Goal: Transaction & Acquisition: Book appointment/travel/reservation

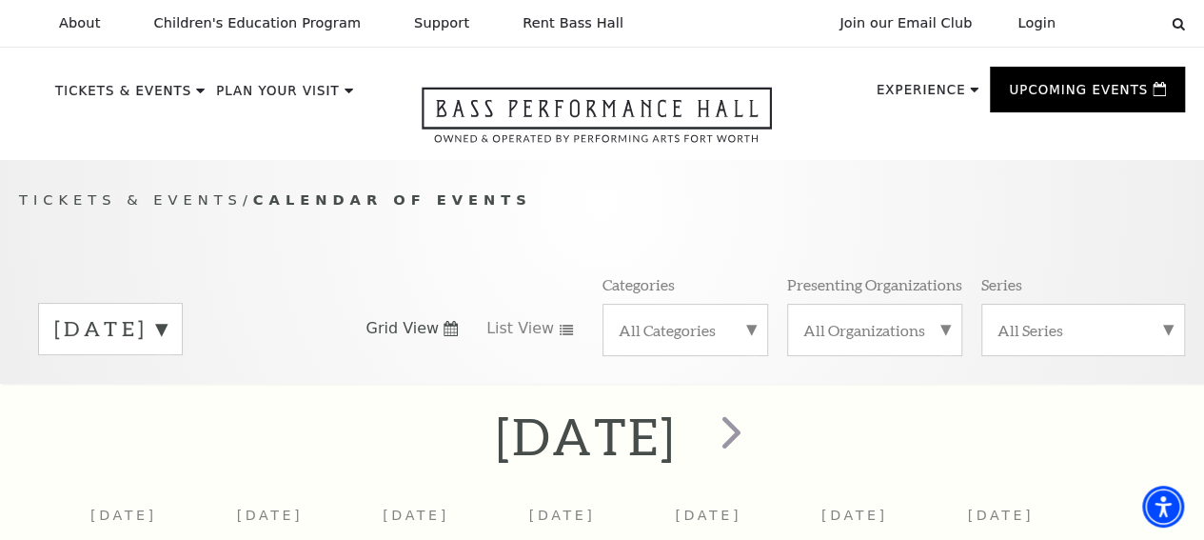
click at [736, 334] on label "All Categories" at bounding box center [686, 330] width 134 height 20
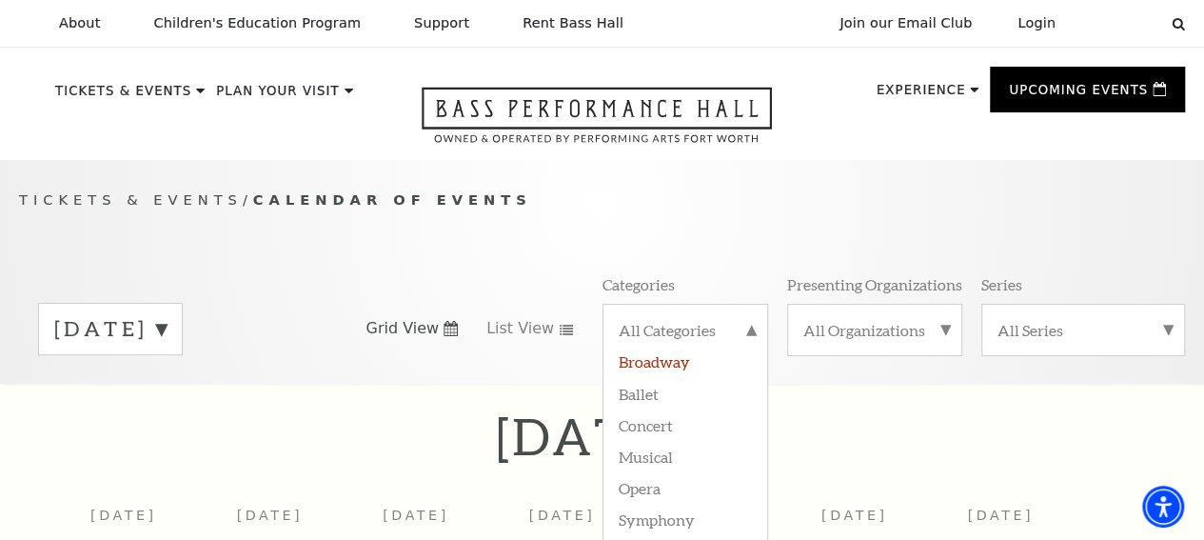
click at [679, 365] on label "Broadway" at bounding box center [686, 360] width 134 height 31
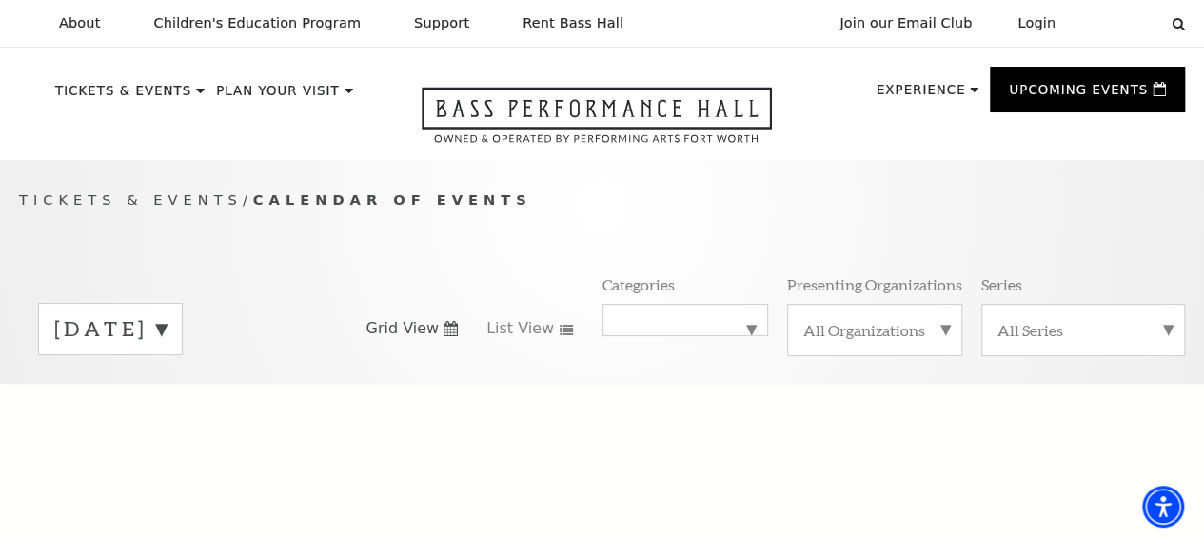
click at [942, 328] on label "All Organizations" at bounding box center [874, 330] width 143 height 20
click at [942, 328] on label "All Organizations" at bounding box center [874, 332] width 143 height 25
click at [1171, 338] on div "All Series" at bounding box center [1083, 330] width 204 height 52
click at [1171, 338] on div "All Series Broadway at the Bass Series presented by PNC Bank Irwin Steel Popula…" at bounding box center [1083, 329] width 204 height 51
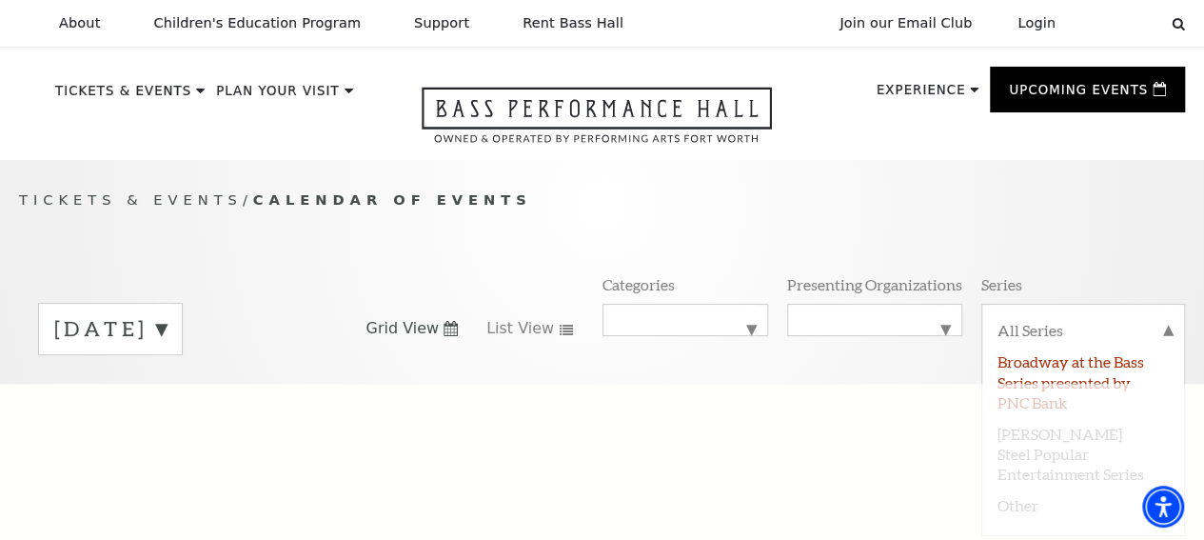
click at [1075, 375] on label "Broadway at the Bass Series presented by PNC Bank" at bounding box center [1082, 380] width 171 height 71
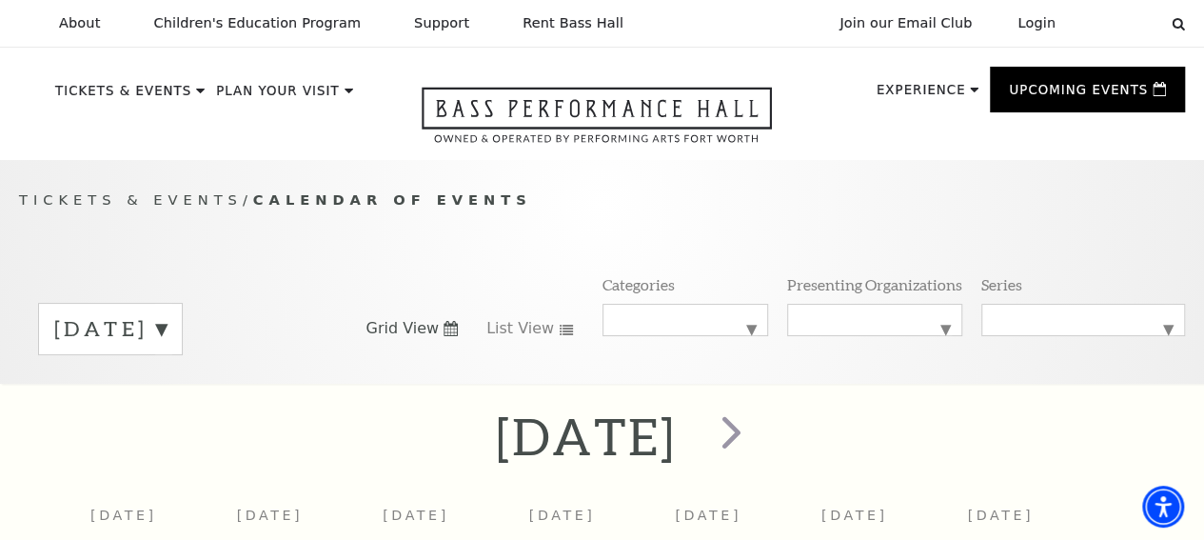
click at [167, 338] on label "September 2025" at bounding box center [110, 329] width 112 height 30
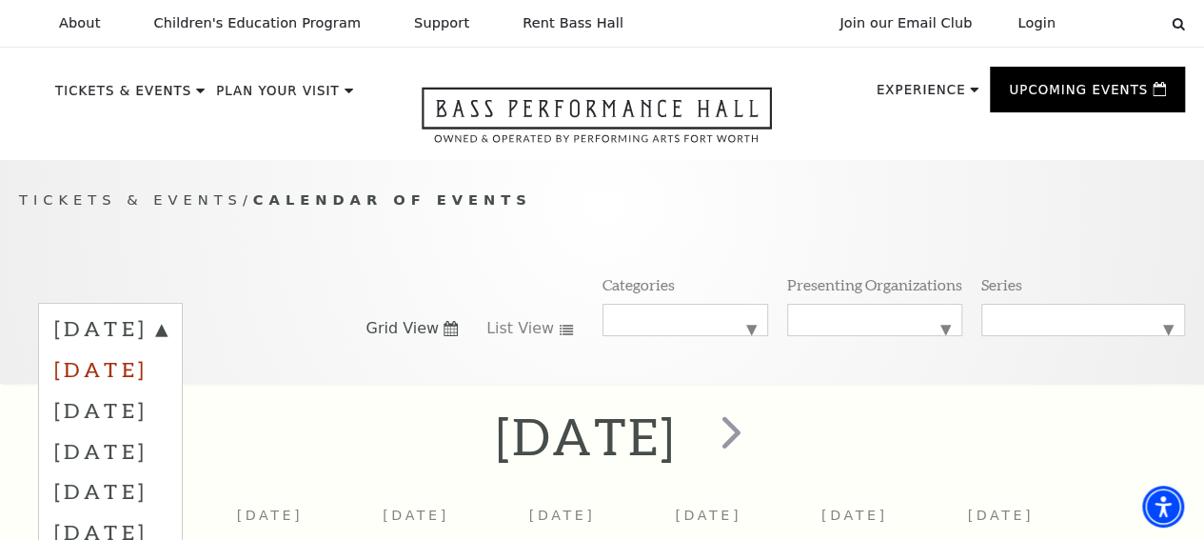
click at [167, 379] on label "October 2025" at bounding box center [110, 368] width 112 height 41
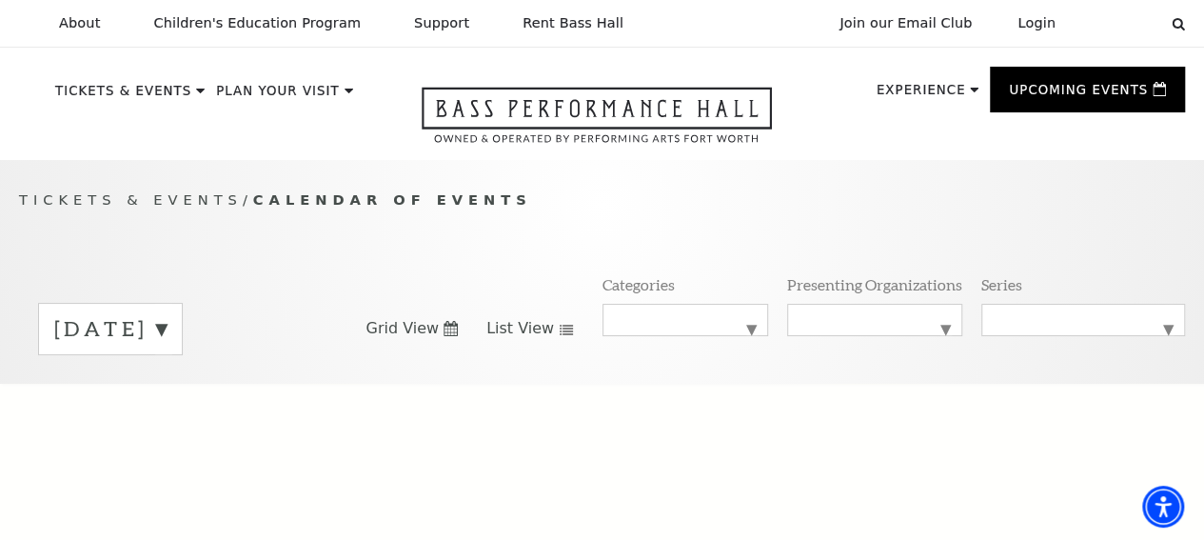
click at [559, 335] on icon at bounding box center [566, 330] width 15 height 10
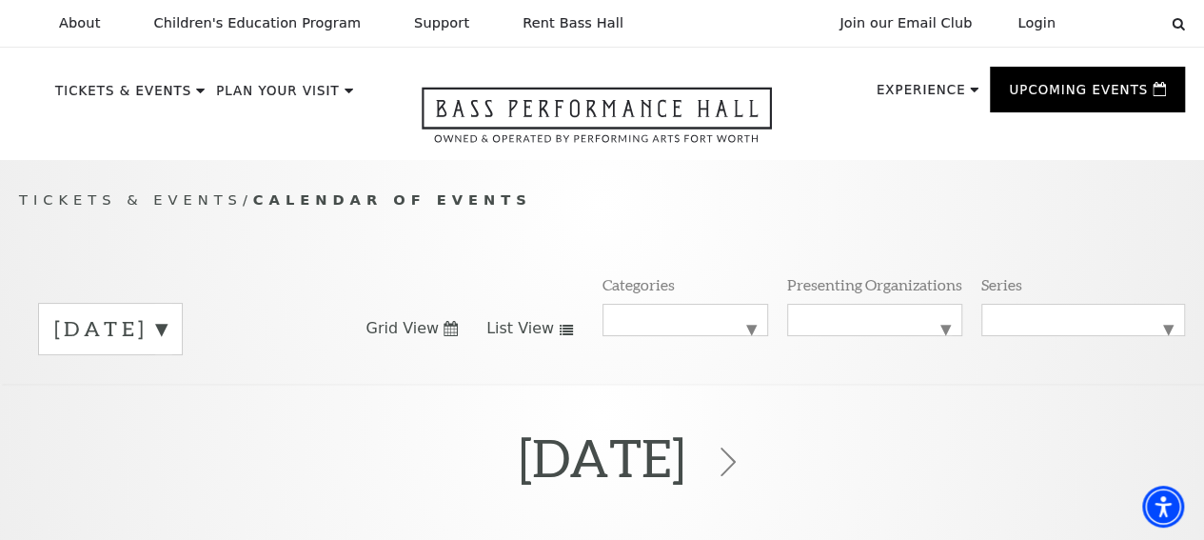
click at [167, 335] on label "September 2025" at bounding box center [110, 329] width 112 height 30
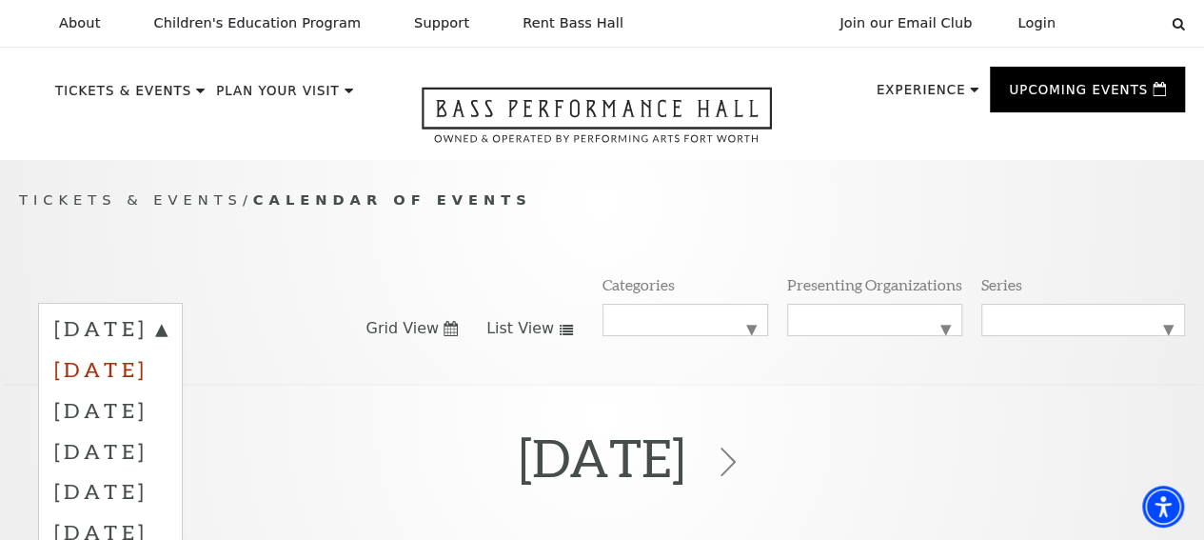
click at [167, 379] on label "October 2025" at bounding box center [110, 368] width 112 height 41
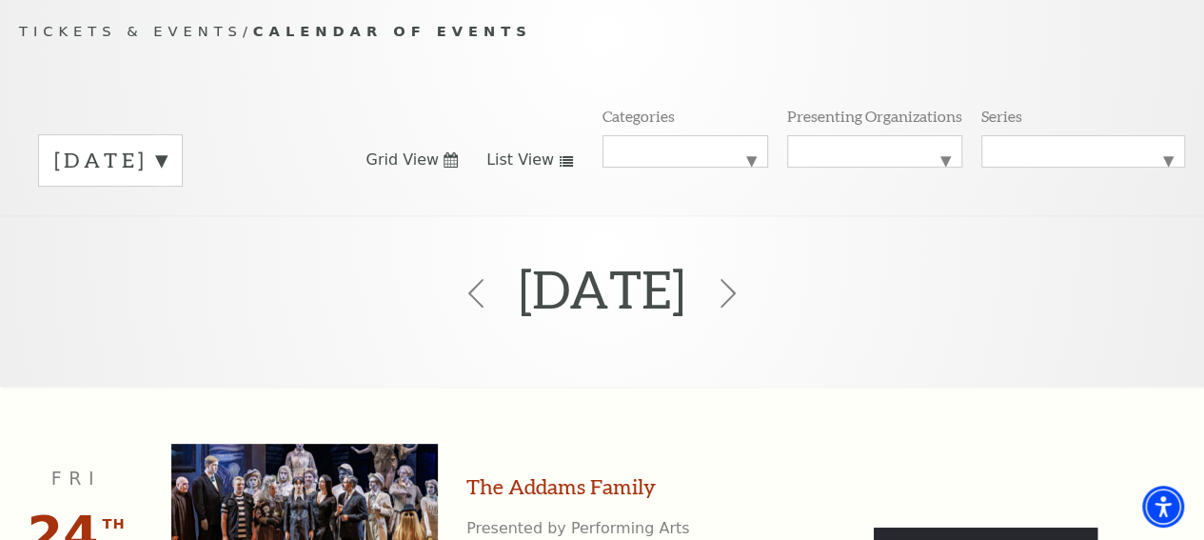
scroll to position [168, 0]
click at [167, 159] on label "October 2025" at bounding box center [110, 162] width 112 height 30
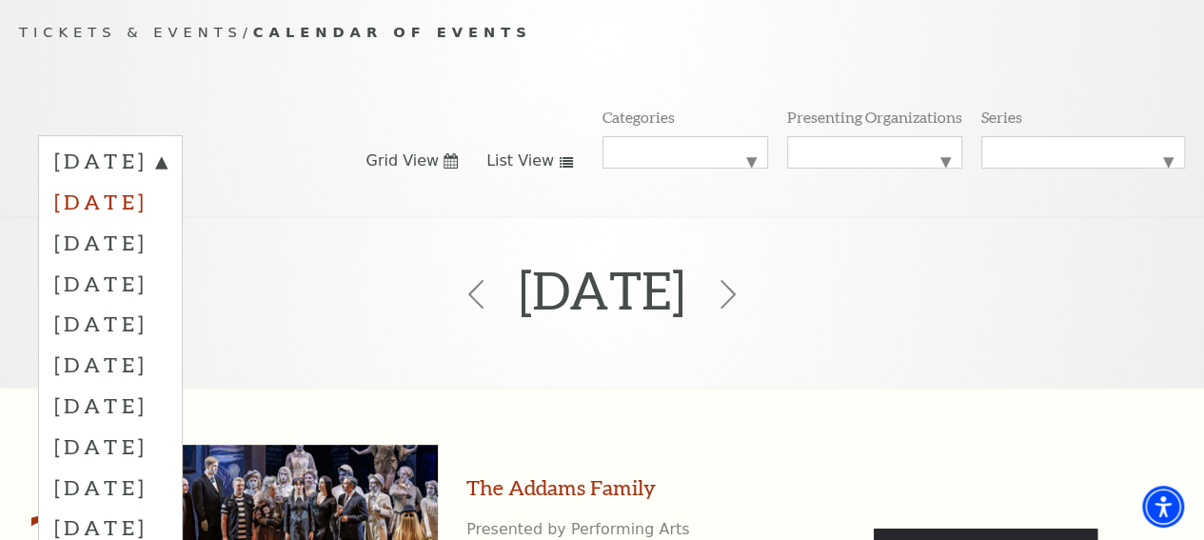
click at [167, 207] on label "October 2025" at bounding box center [110, 201] width 112 height 41
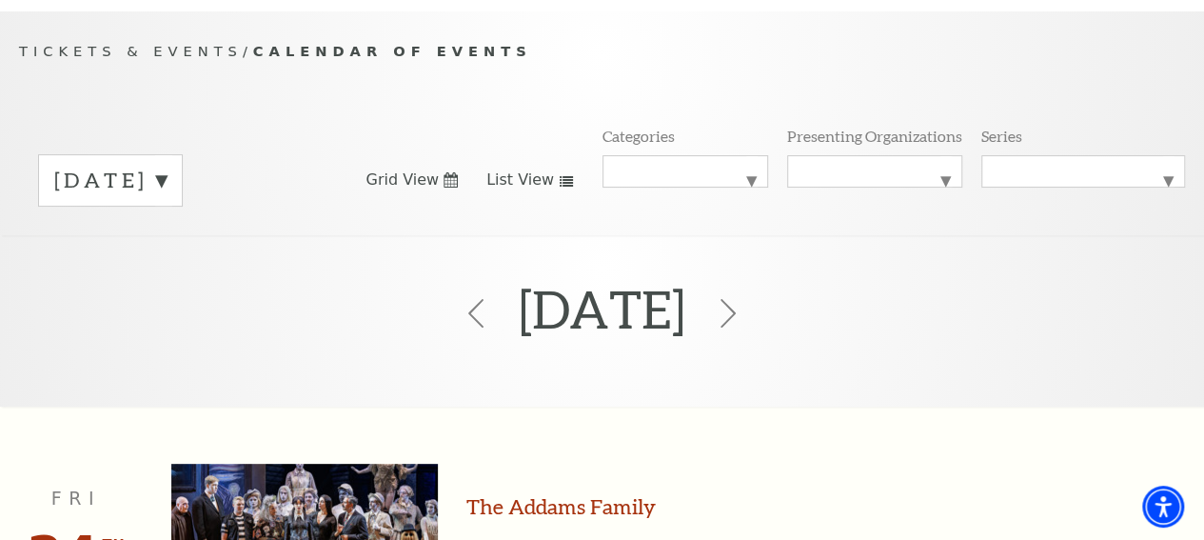
scroll to position [0, 0]
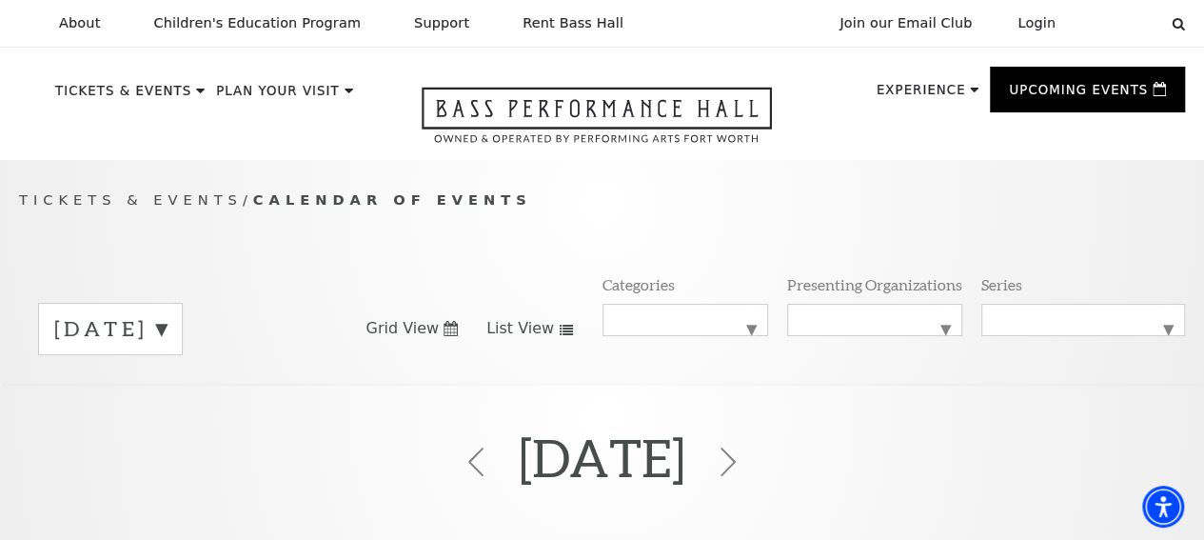
click at [373, 116] on link "Open this option" at bounding box center [596, 123] width 487 height 73
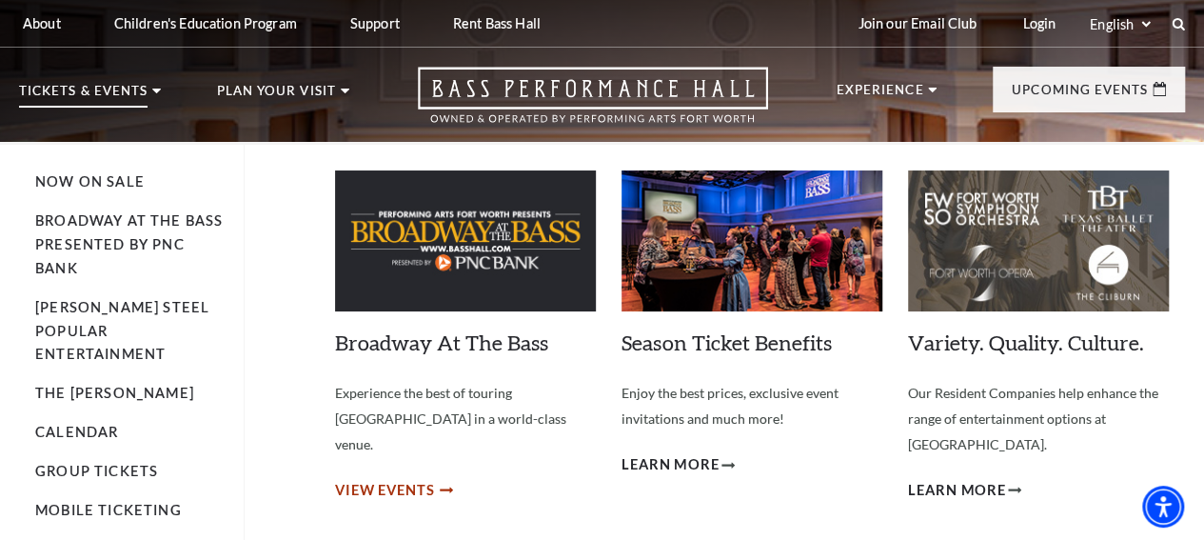
click at [402, 479] on span "View Events" at bounding box center [385, 491] width 100 height 24
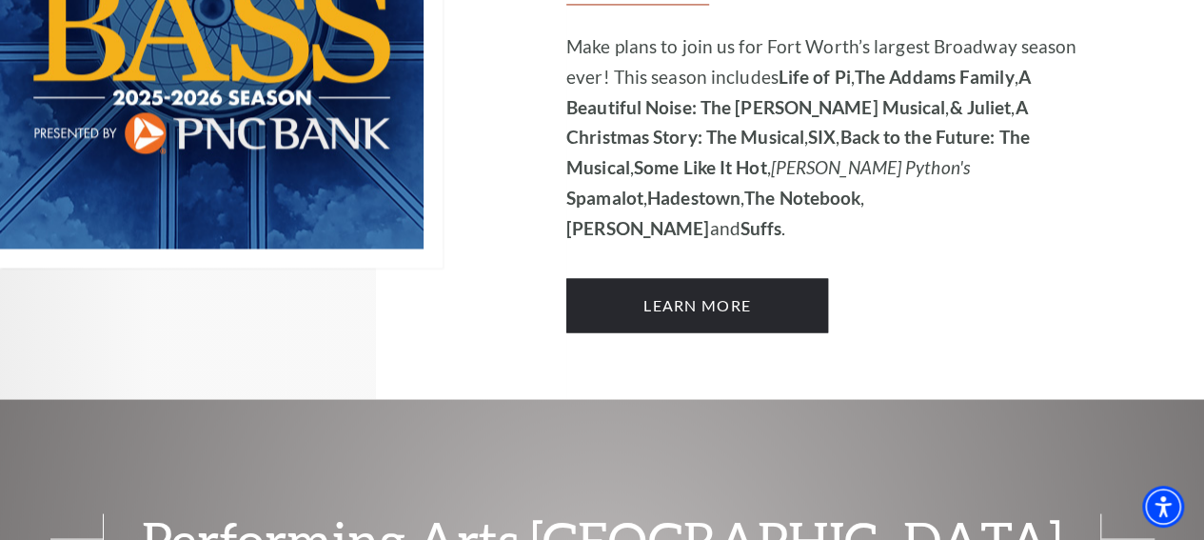
scroll to position [1269, 0]
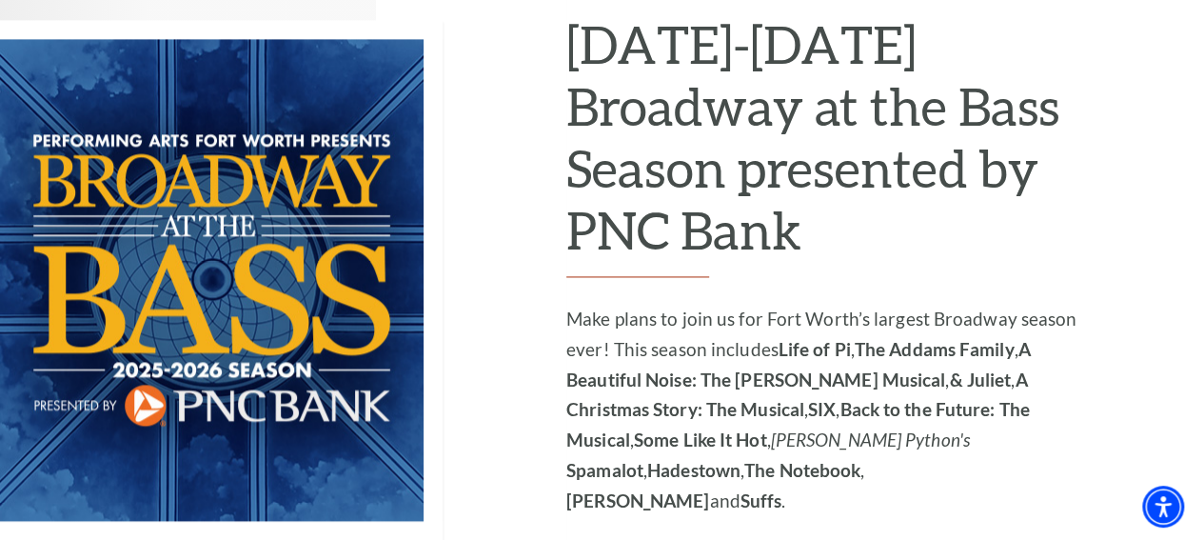
click at [734, 459] on strong "Hadestown" at bounding box center [693, 470] width 93 height 22
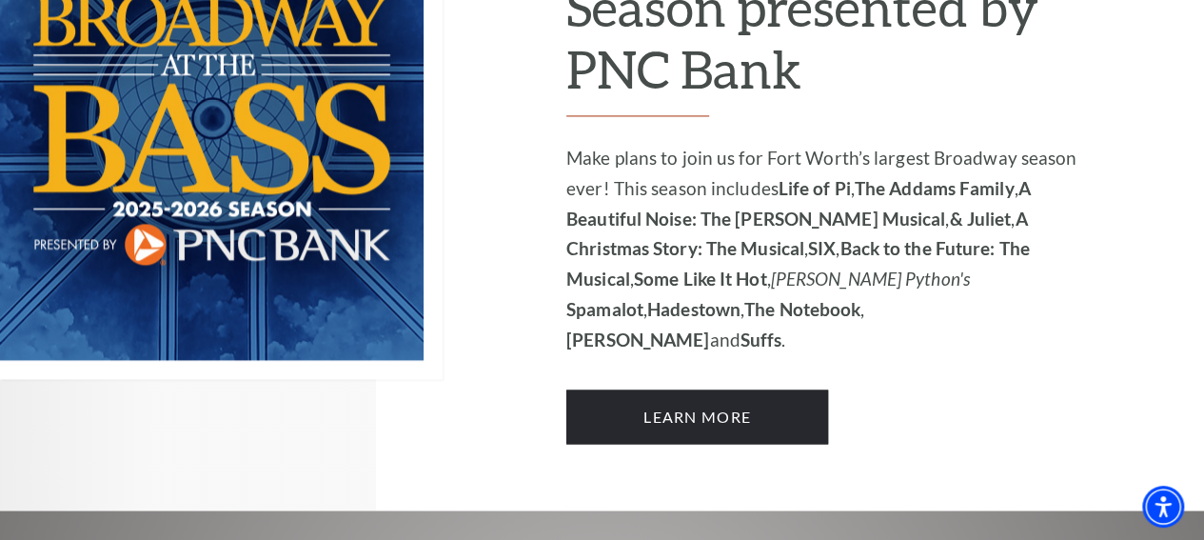
scroll to position [1428, 0]
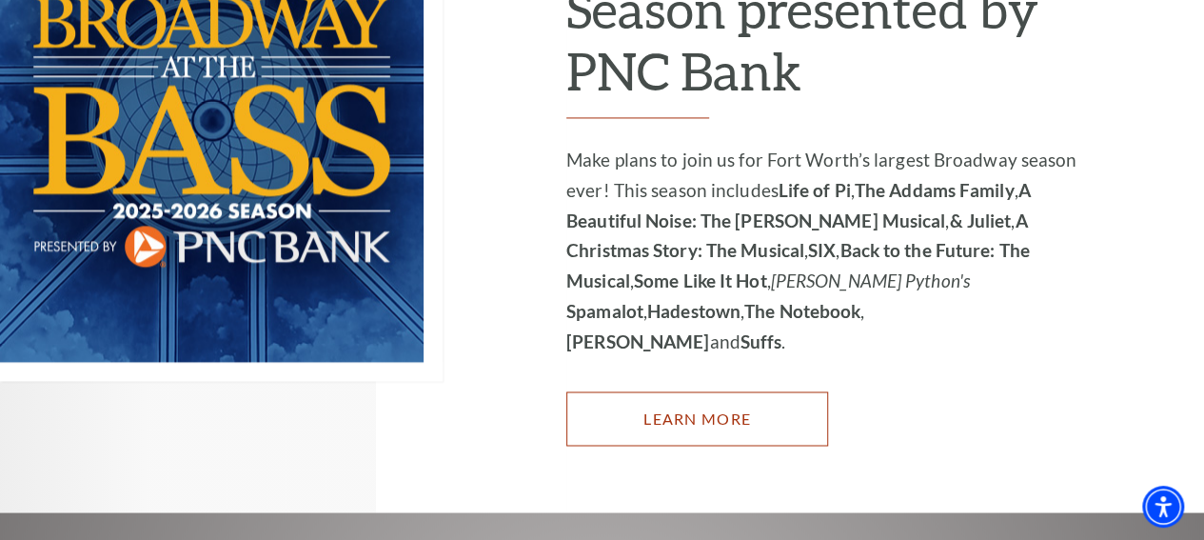
click at [788, 391] on link "Learn More" at bounding box center [697, 417] width 262 height 53
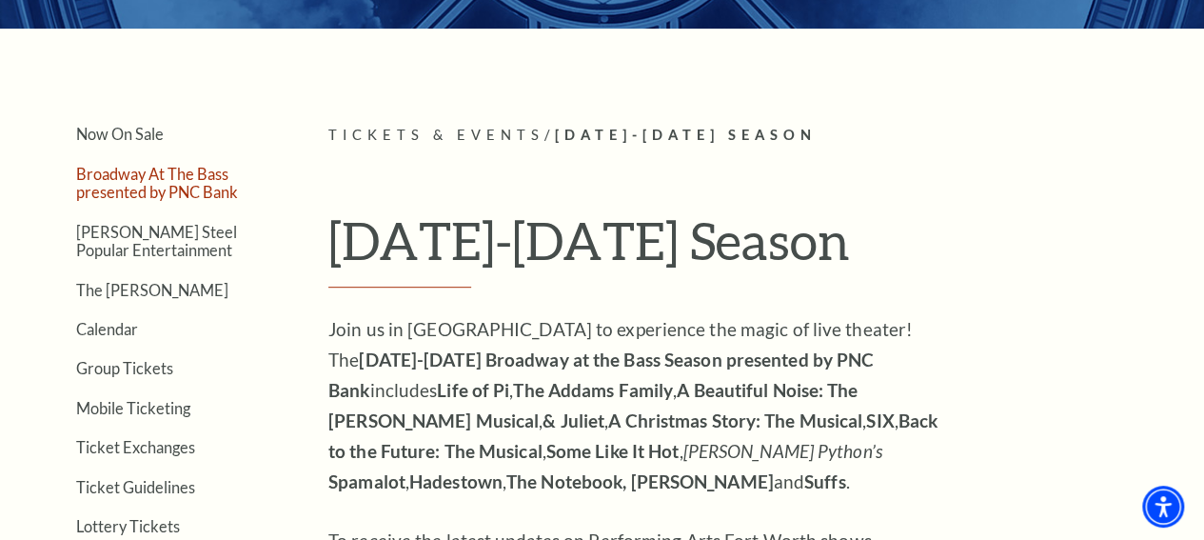
scroll to position [317, 0]
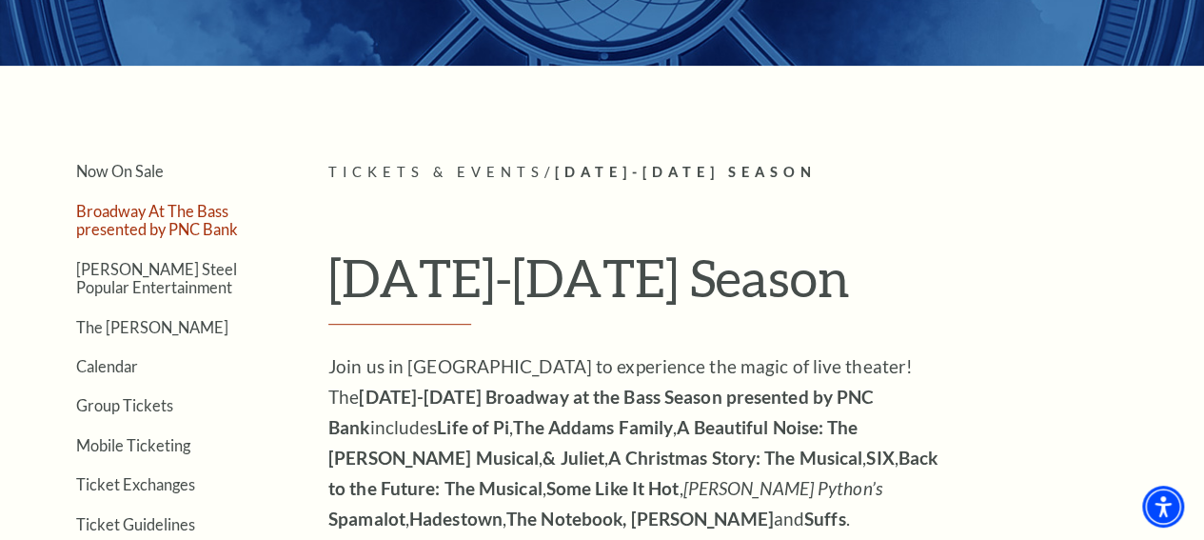
click at [164, 226] on li "Broadway At The Bass presented by PNC Bank" at bounding box center [173, 219] width 195 height 37
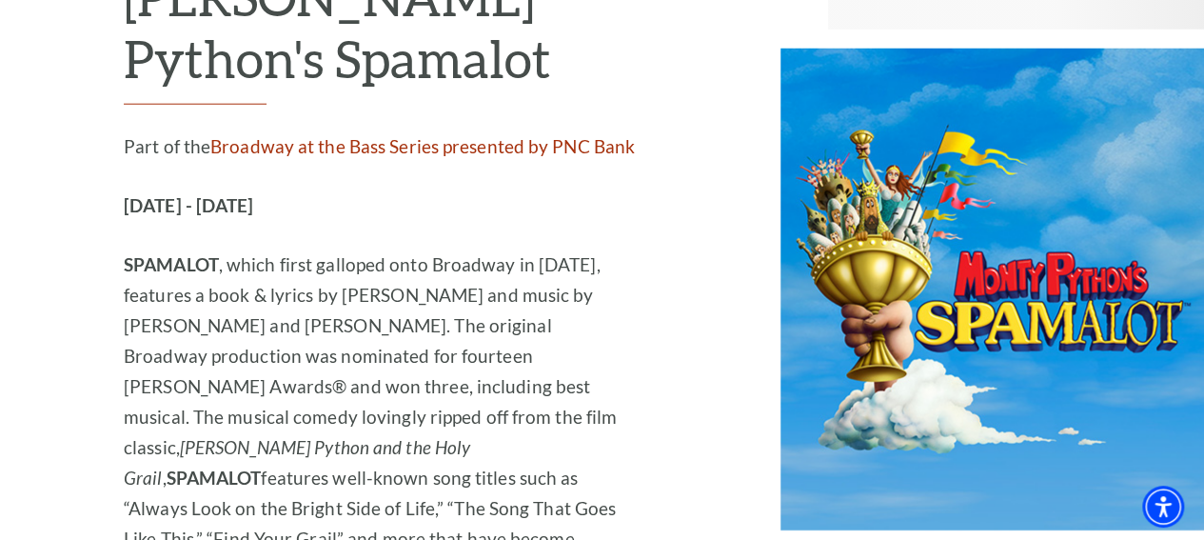
scroll to position [9834, 0]
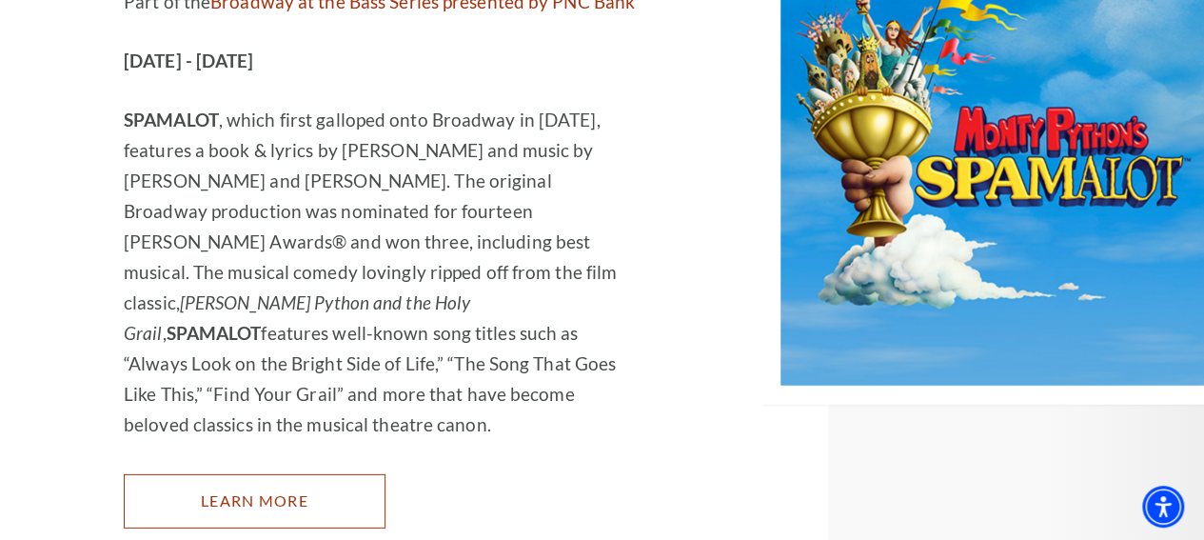
click at [280, 474] on link "Learn More" at bounding box center [255, 500] width 262 height 53
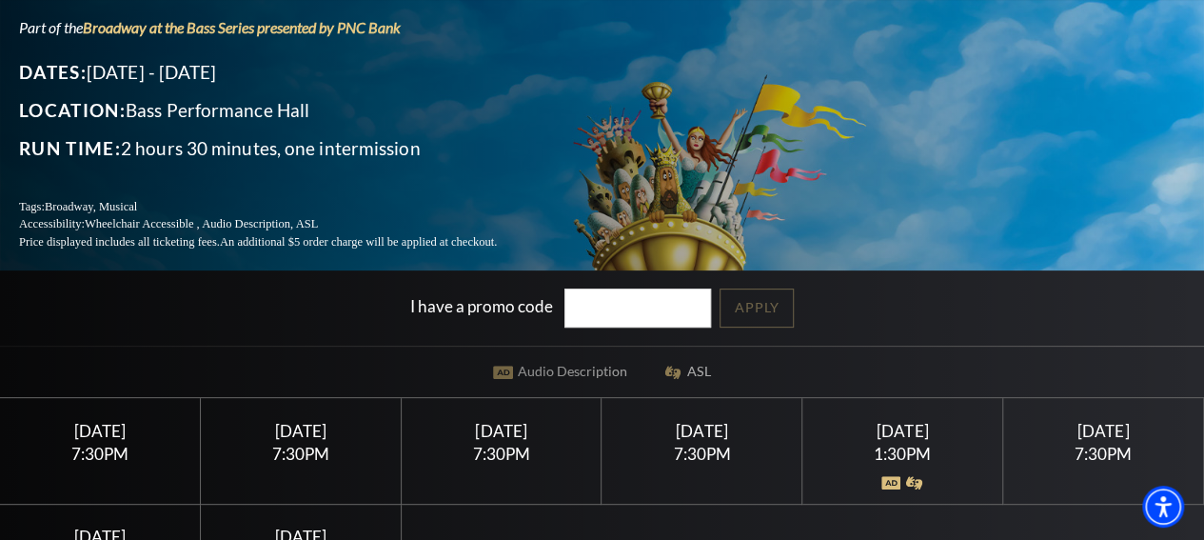
scroll to position [317, 0]
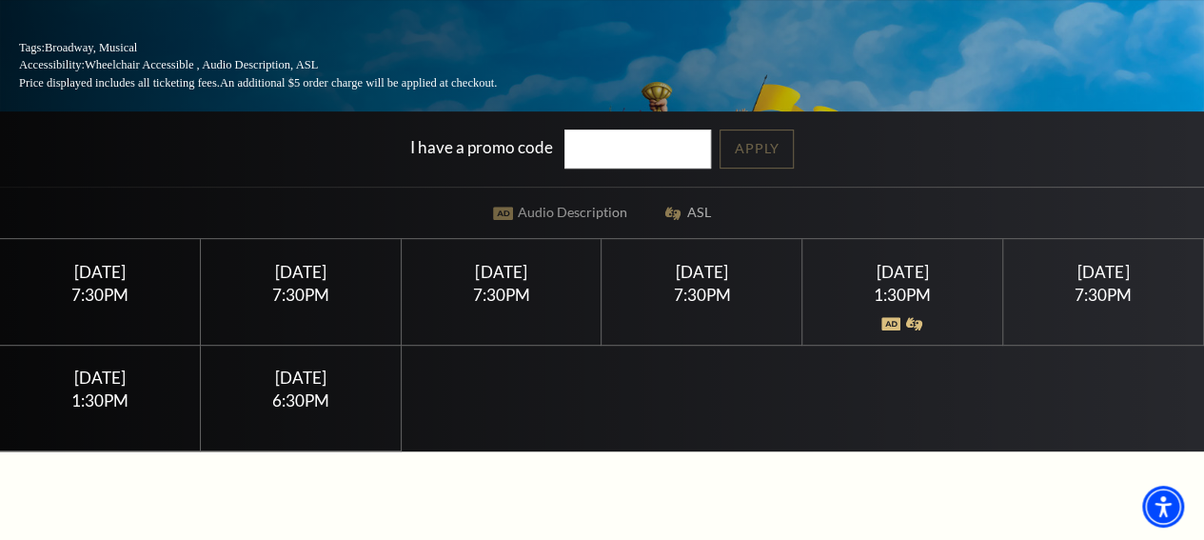
click at [893, 317] on img at bounding box center [891, 323] width 20 height 13
click at [909, 286] on div "1:30PM" at bounding box center [902, 294] width 154 height 16
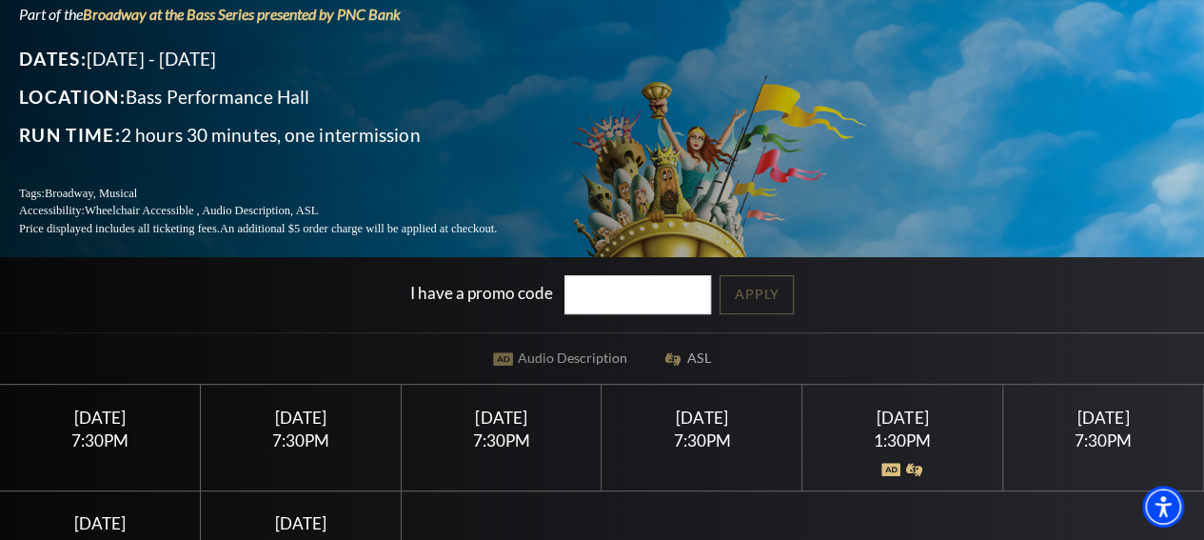
scroll to position [0, 0]
